Goal: Information Seeking & Learning: Learn about a topic

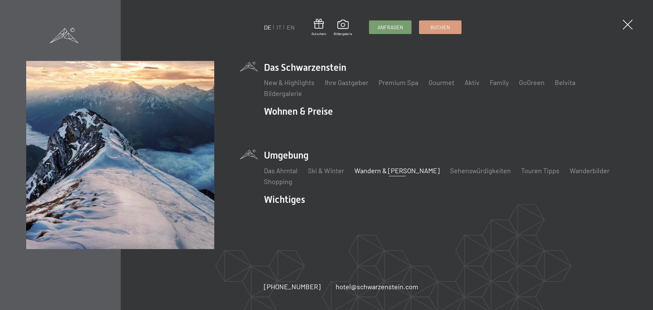
click at [384, 171] on link "Wandern & [PERSON_NAME]" at bounding box center [396, 170] width 85 height 8
click at [521, 169] on link "Touren Tipps" at bounding box center [540, 170] width 38 height 8
click at [521, 172] on link "Touren Tipps" at bounding box center [540, 170] width 38 height 8
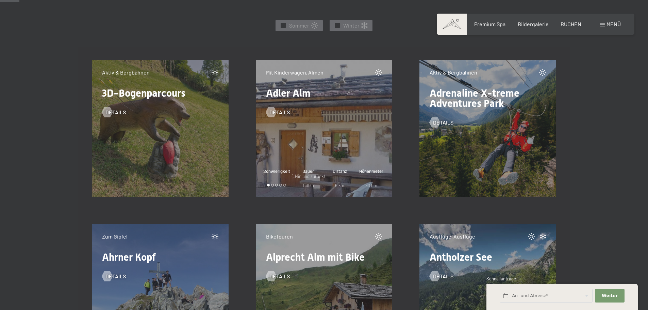
scroll to position [442, 0]
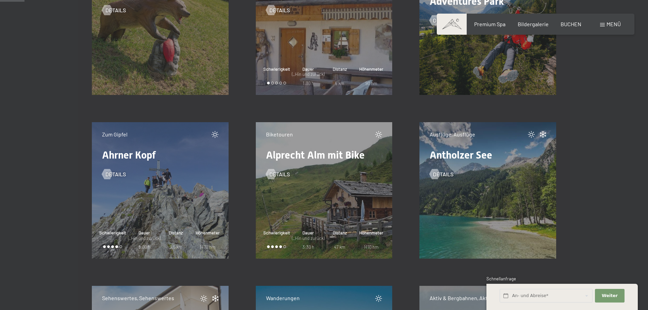
click at [158, 201] on div "Zum Gipfel Ahrner Kopf Details Schwierigkeit Dauer (_Hin und zurück) 8:00 h Dis…" at bounding box center [160, 190] width 137 height 137
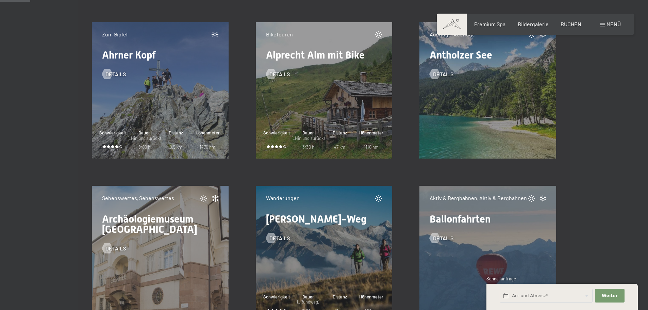
scroll to position [544, 0]
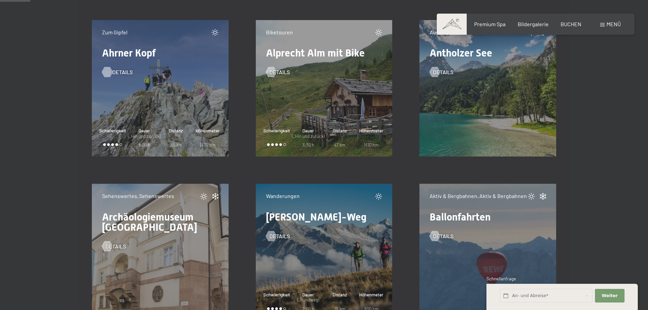
click at [115, 71] on span "Details" at bounding box center [122, 71] width 20 height 7
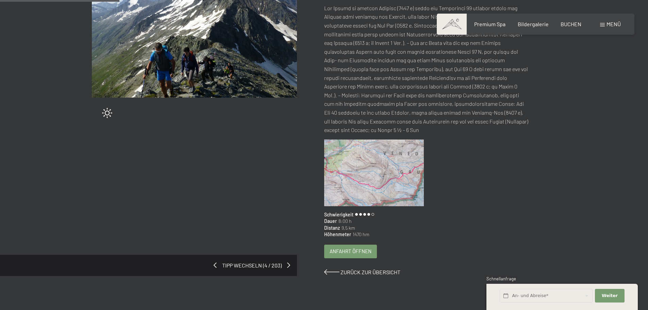
scroll to position [170, 0]
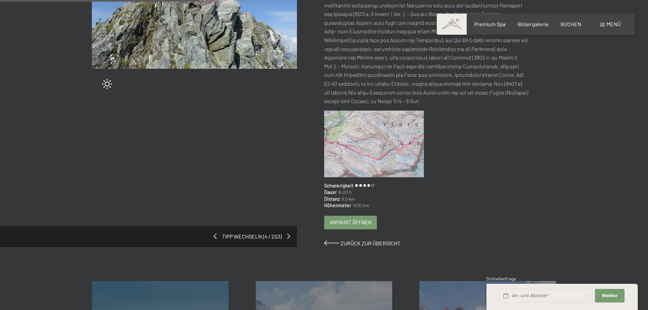
click at [387, 143] on img at bounding box center [374, 144] width 100 height 67
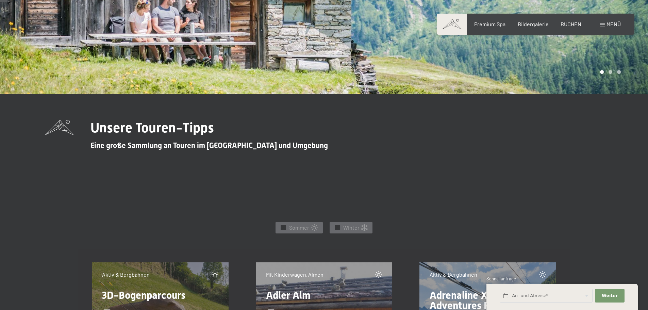
scroll to position [136, 0]
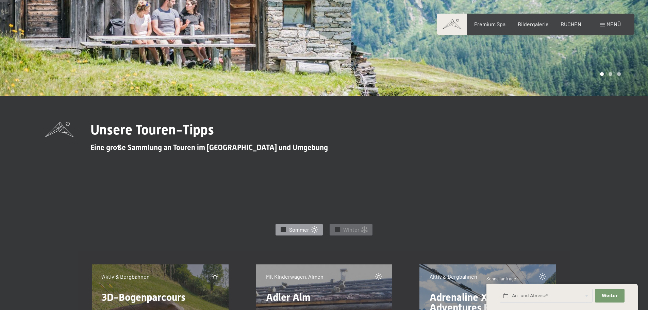
click at [287, 229] on div "✓ Sommer" at bounding box center [299, 230] width 47 height 12
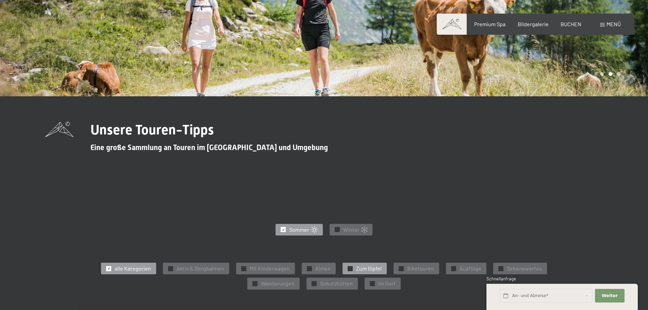
click at [364, 269] on span "Zum Gipfel" at bounding box center [369, 268] width 26 height 7
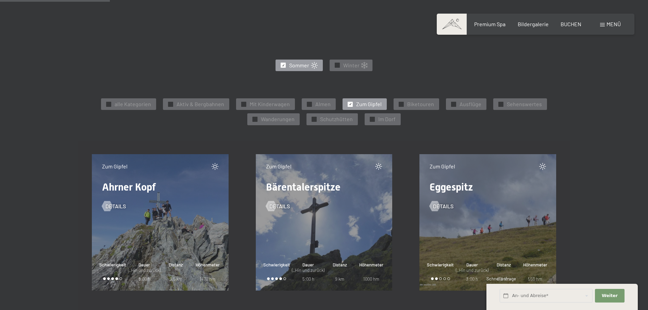
scroll to position [340, 0]
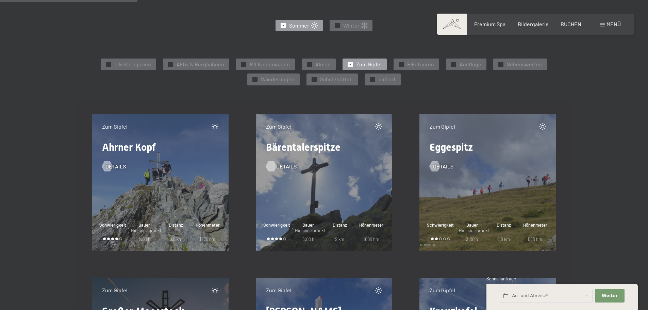
click at [274, 167] on div at bounding box center [271, 166] width 6 height 10
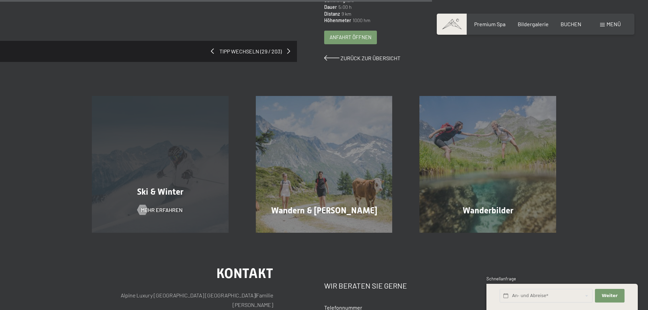
scroll to position [340, 0]
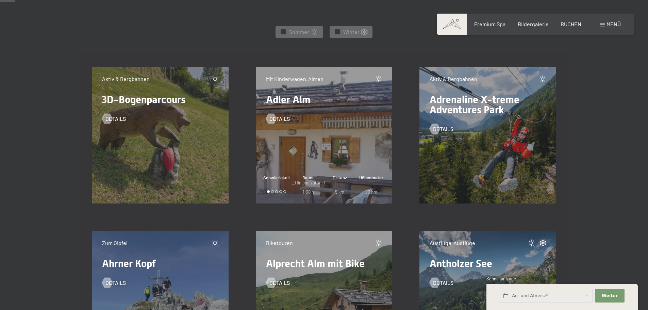
scroll to position [272, 0]
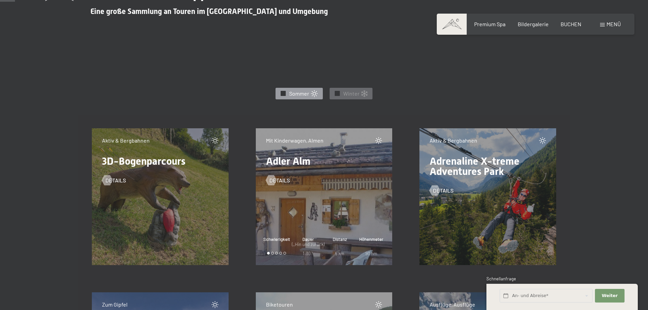
click at [283, 95] on span "✓" at bounding box center [283, 93] width 3 height 5
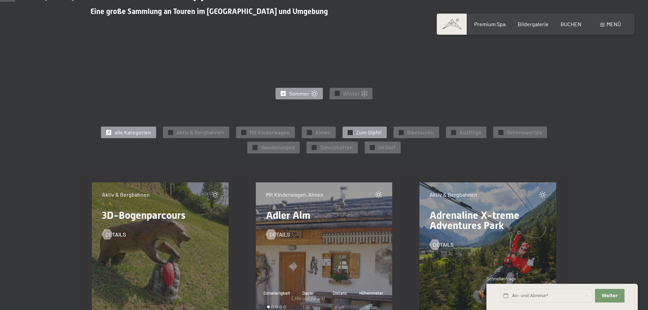
click at [349, 129] on div "✓ Zum Gipfel" at bounding box center [365, 133] width 44 height 12
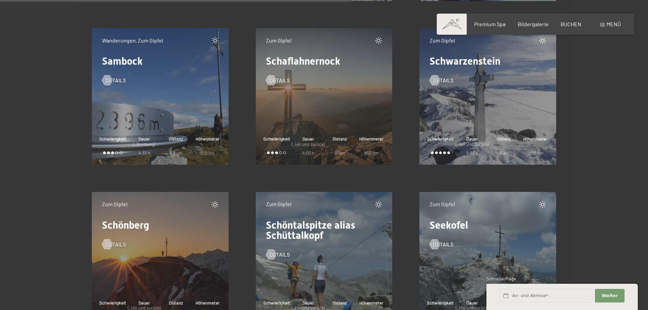
scroll to position [918, 0]
click at [438, 79] on div at bounding box center [435, 80] width 6 height 10
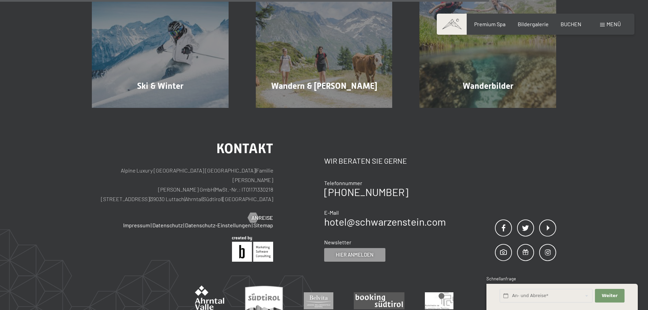
scroll to position [408, 0]
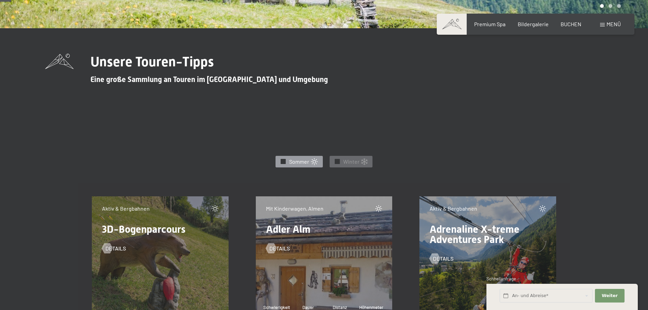
click at [283, 162] on span "✓" at bounding box center [283, 161] width 3 height 5
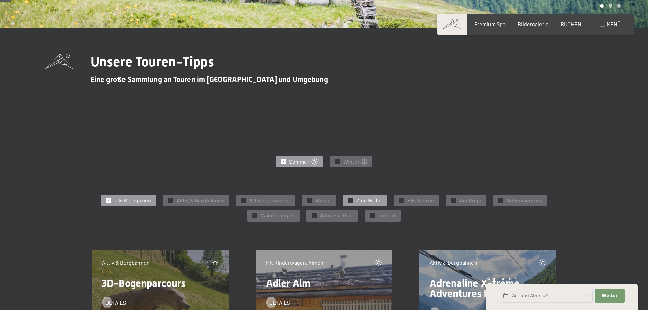
click at [349, 200] on div at bounding box center [350, 200] width 5 height 5
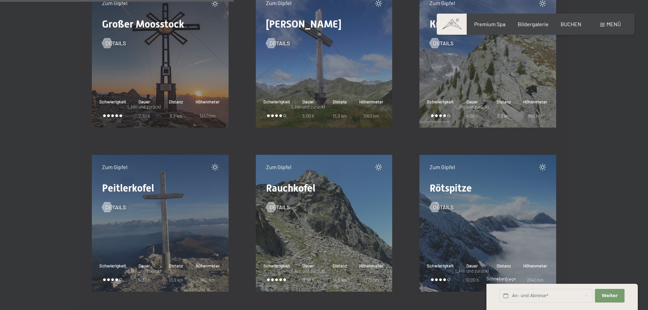
scroll to position [714, 0]
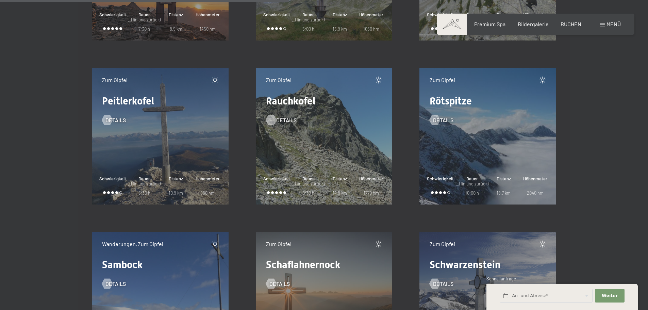
click at [273, 123] on div at bounding box center [271, 120] width 6 height 10
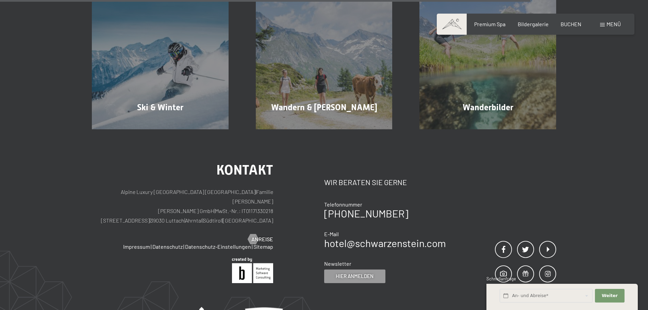
scroll to position [584, 0]
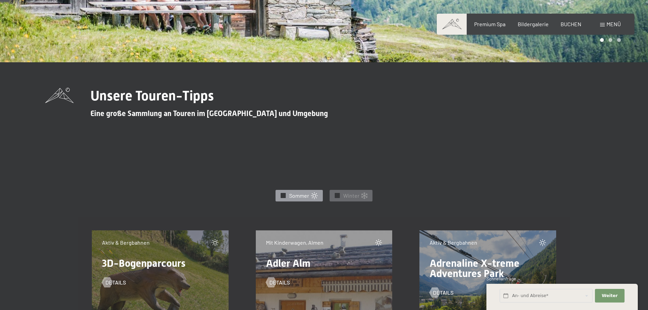
click at [282, 195] on div at bounding box center [283, 195] width 5 height 5
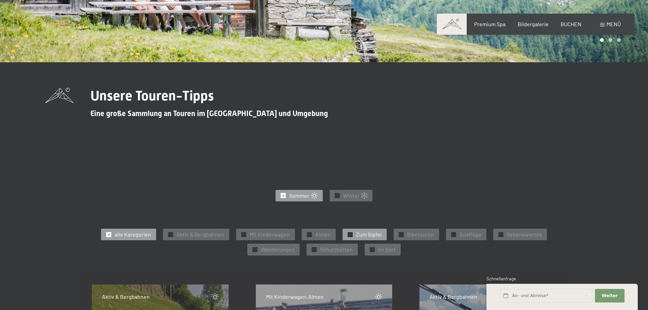
click at [350, 233] on span "✓" at bounding box center [350, 234] width 3 height 5
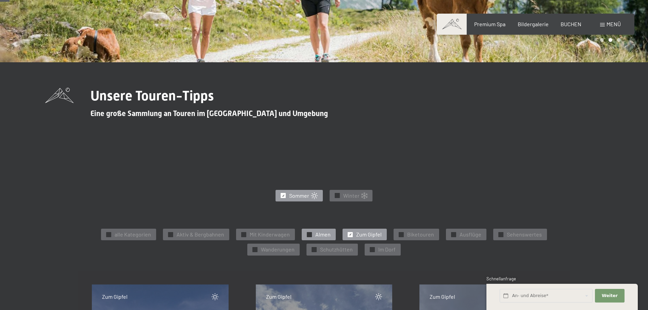
click at [311, 230] on div "✓ [PERSON_NAME]" at bounding box center [319, 235] width 34 height 12
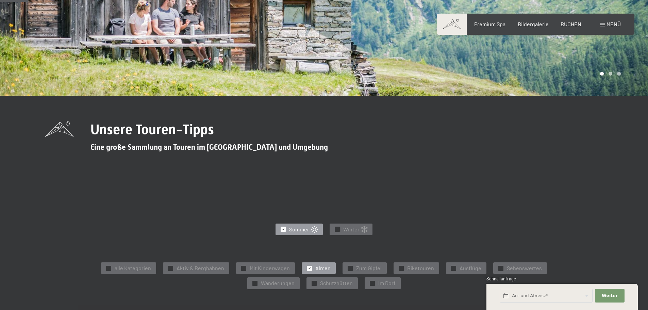
scroll to position [136, 0]
click at [349, 269] on div at bounding box center [350, 268] width 5 height 5
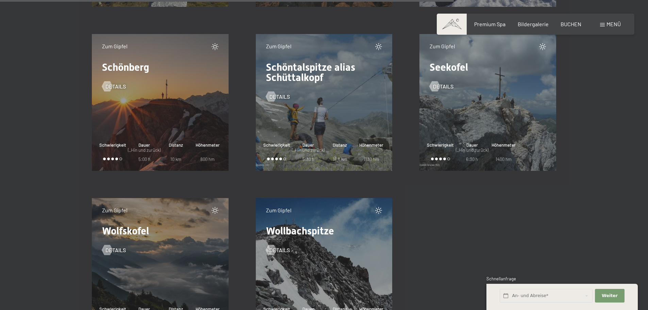
scroll to position [987, 0]
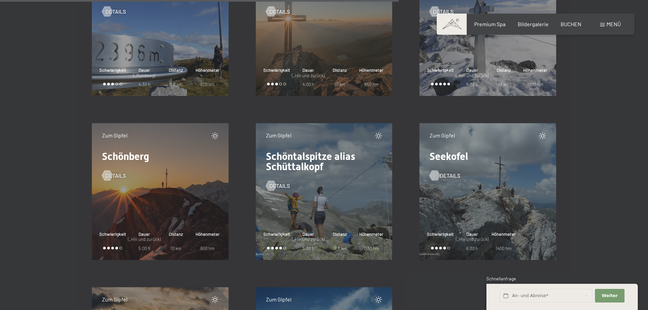
click at [438, 176] on div at bounding box center [435, 175] width 6 height 10
